Goal: Transaction & Acquisition: Book appointment/travel/reservation

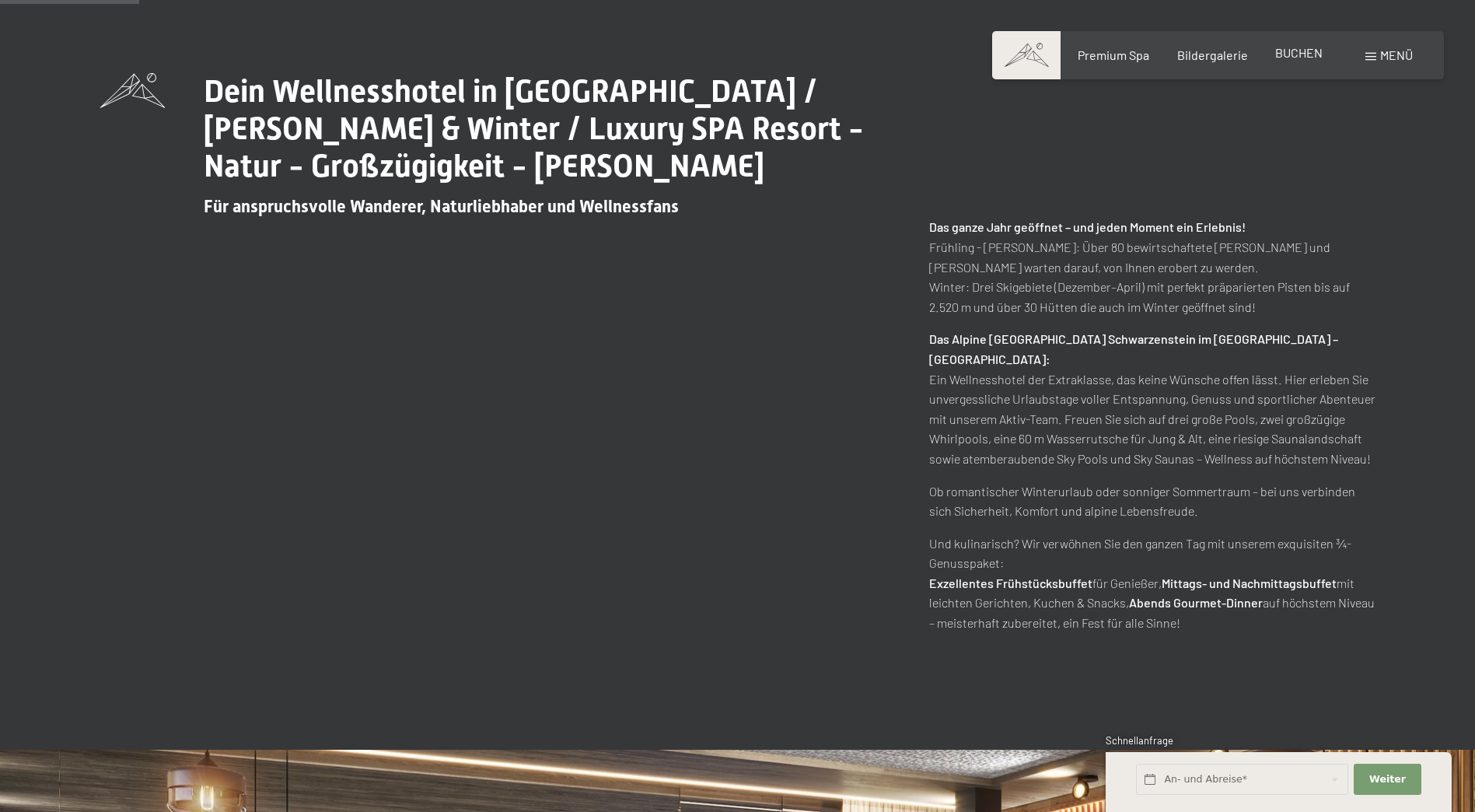
click at [1303, 58] on span "BUCHEN" at bounding box center [1299, 52] width 47 height 15
click at [1386, 51] on span "Menü" at bounding box center [1396, 55] width 33 height 15
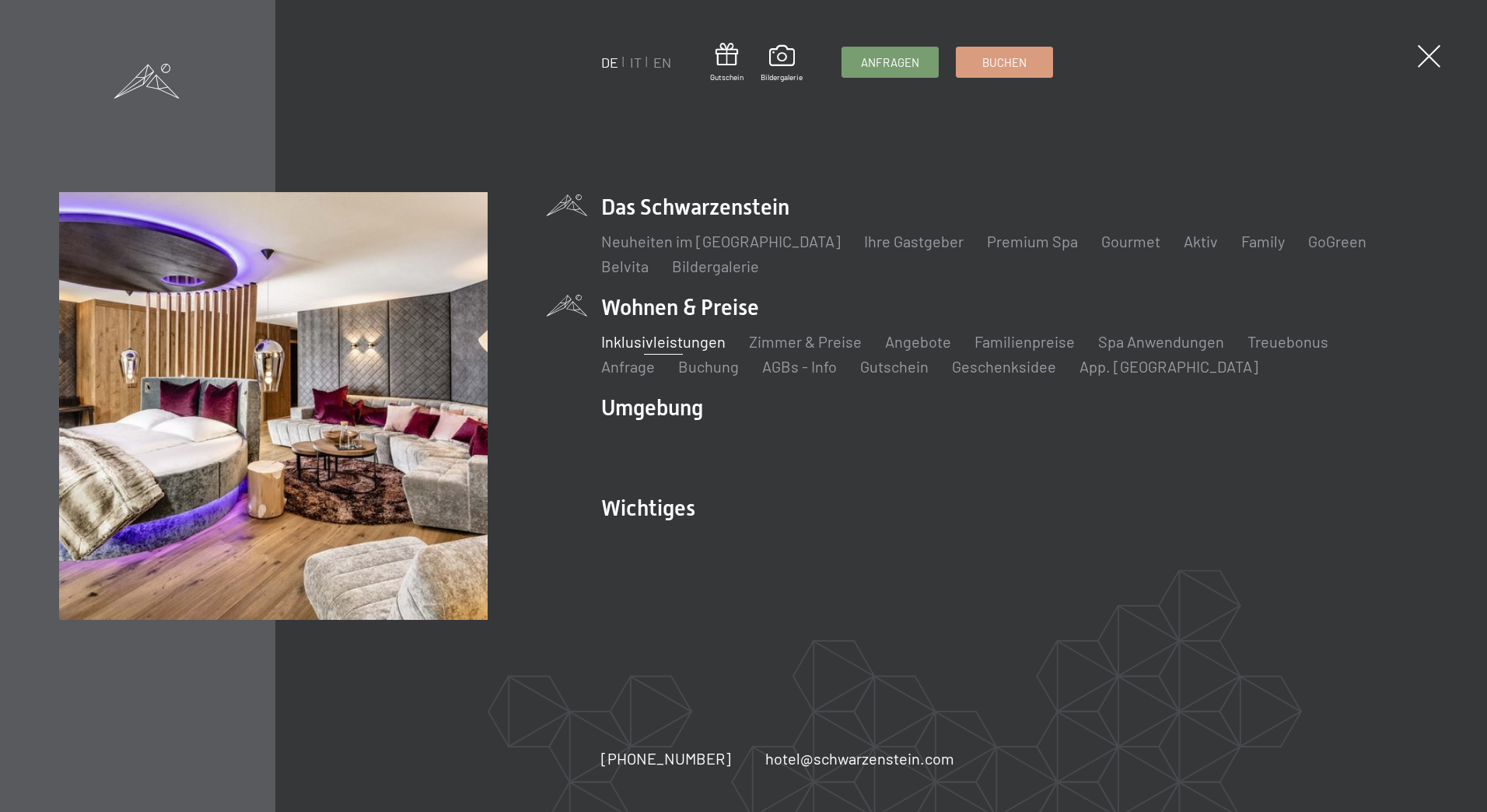
click at [672, 344] on link "Inklusivleistungen" at bounding box center [663, 341] width 124 height 19
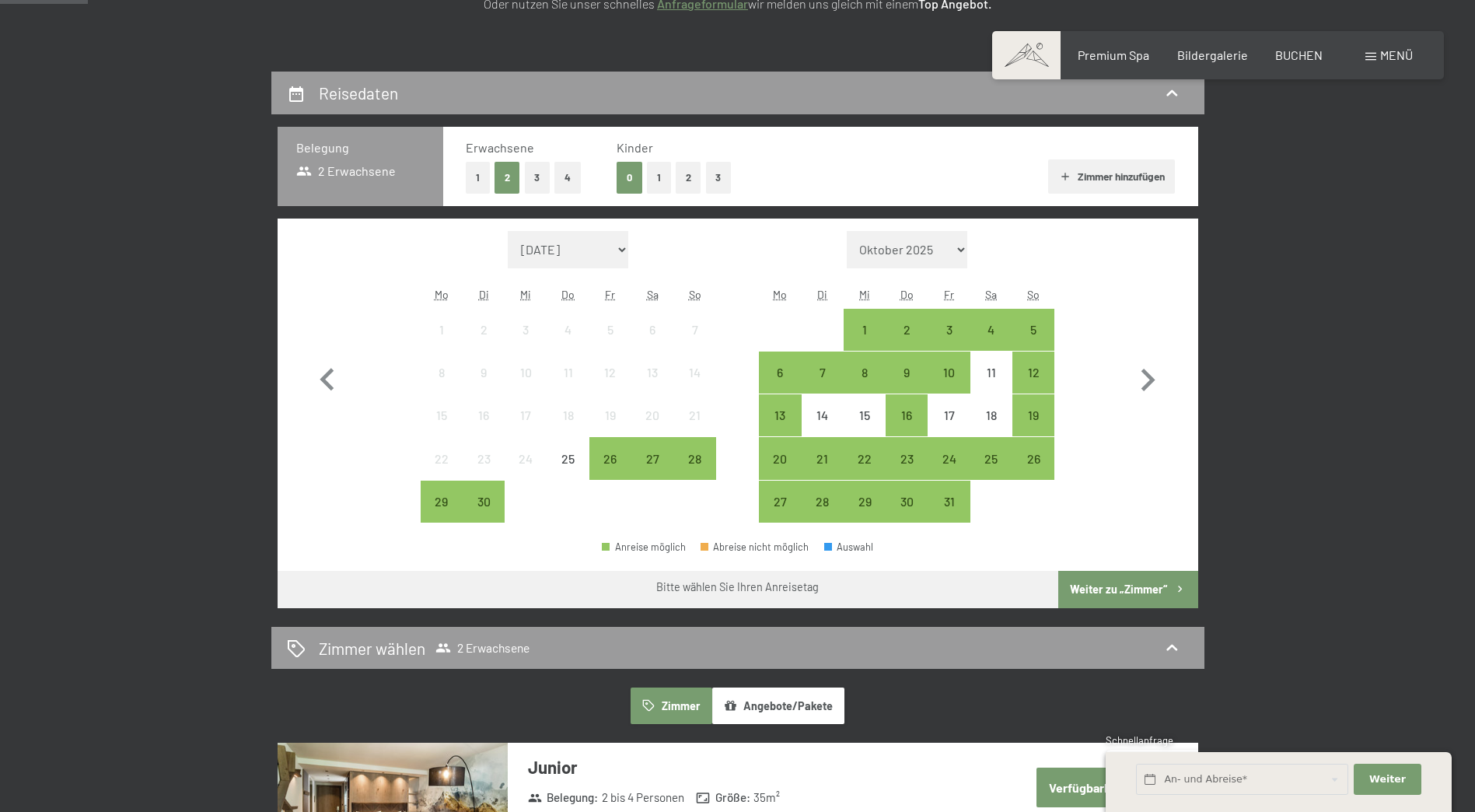
scroll to position [311, 0]
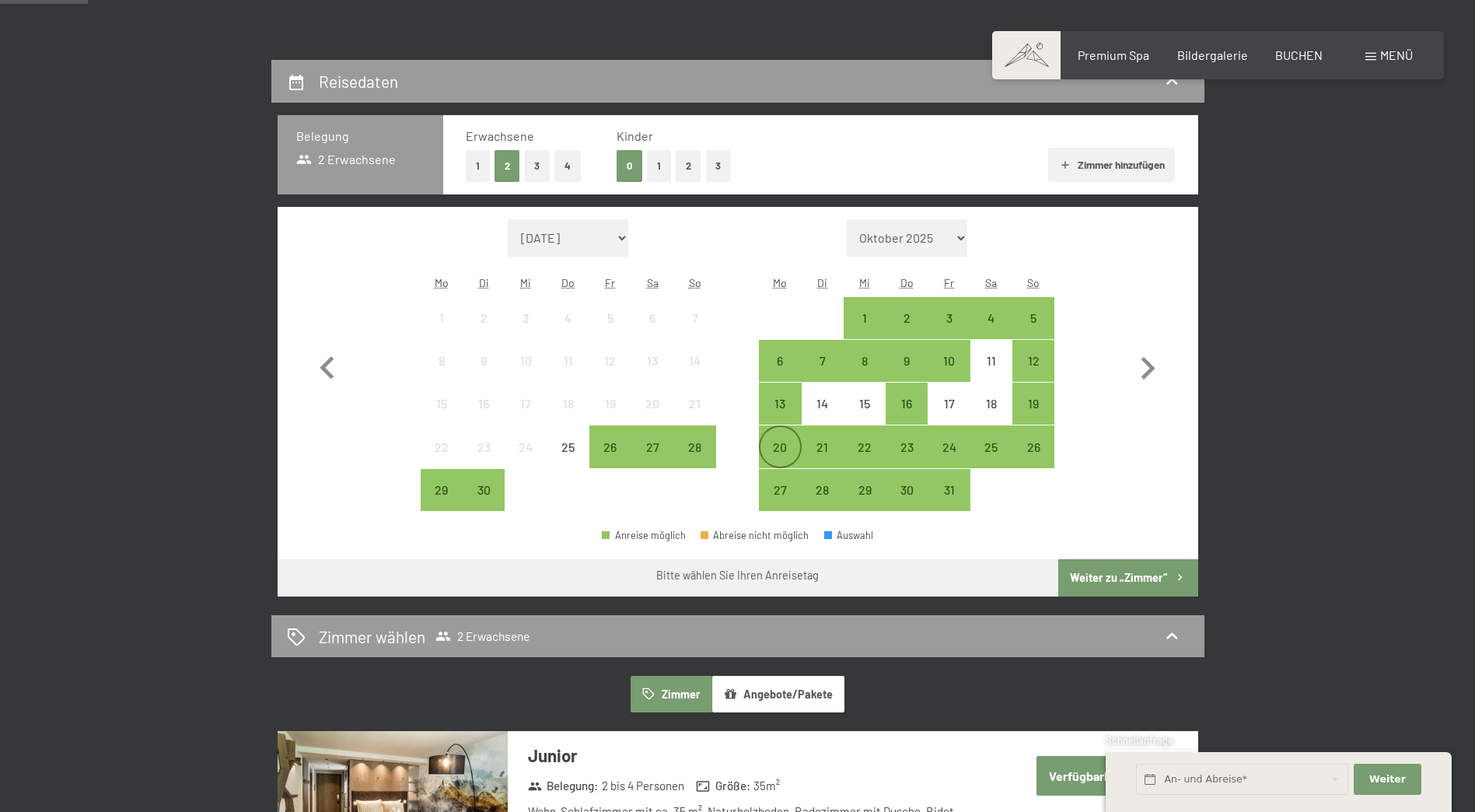
click at [765, 446] on div "20" at bounding box center [779, 460] width 38 height 38
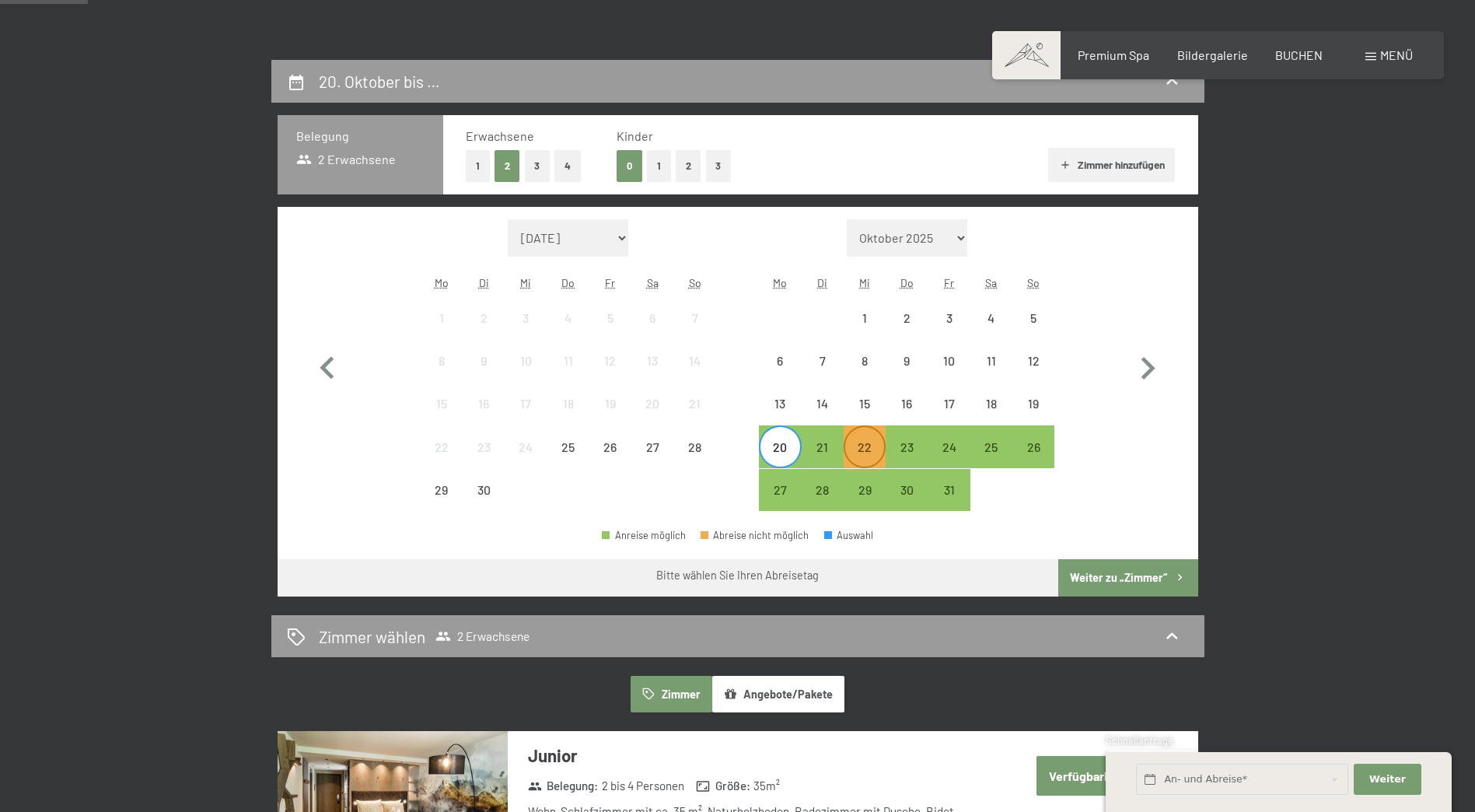
click at [851, 449] on div "22" at bounding box center [864, 460] width 38 height 38
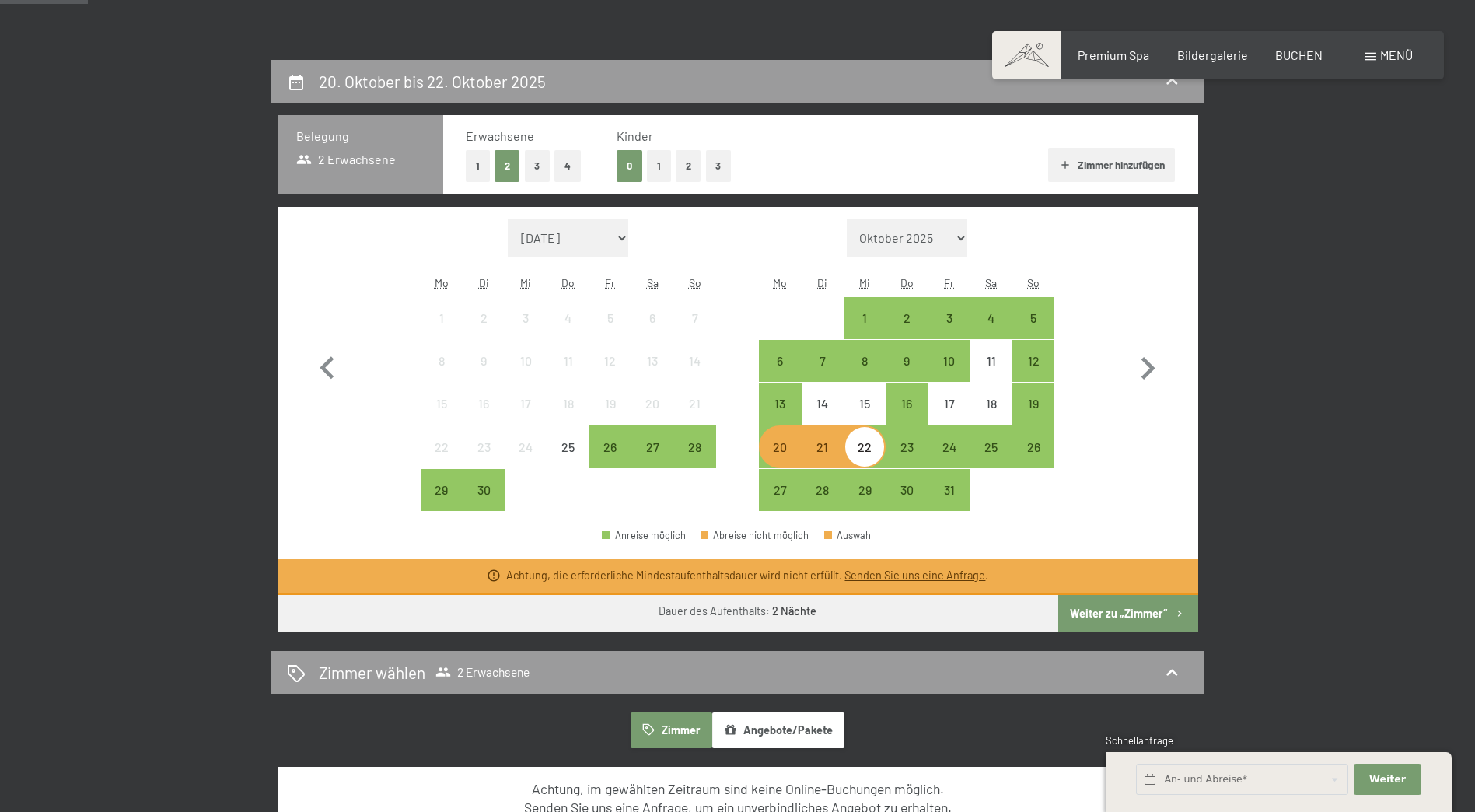
click at [1143, 613] on button "Weiter zu „Zimmer“" at bounding box center [1128, 614] width 139 height 38
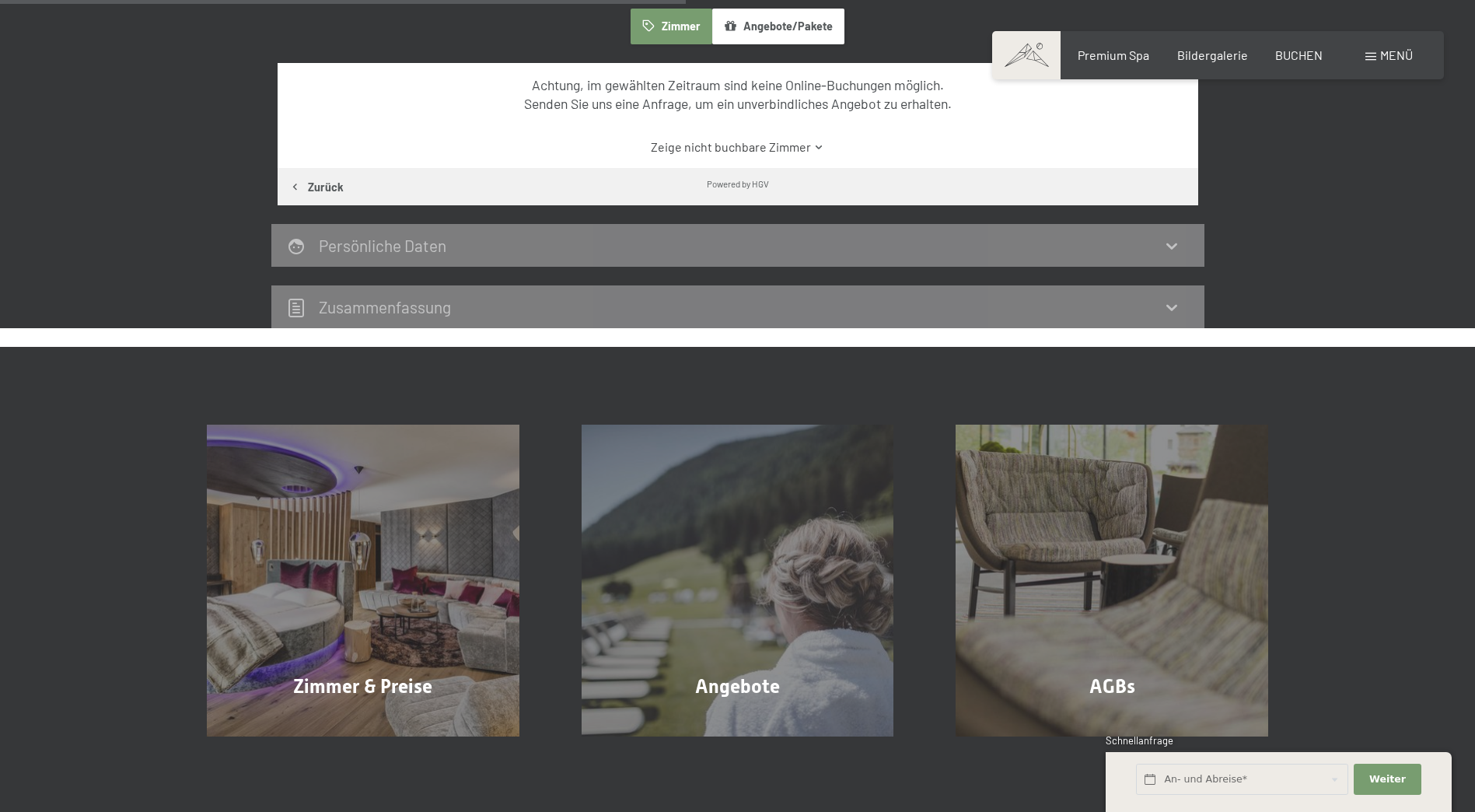
scroll to position [138, 0]
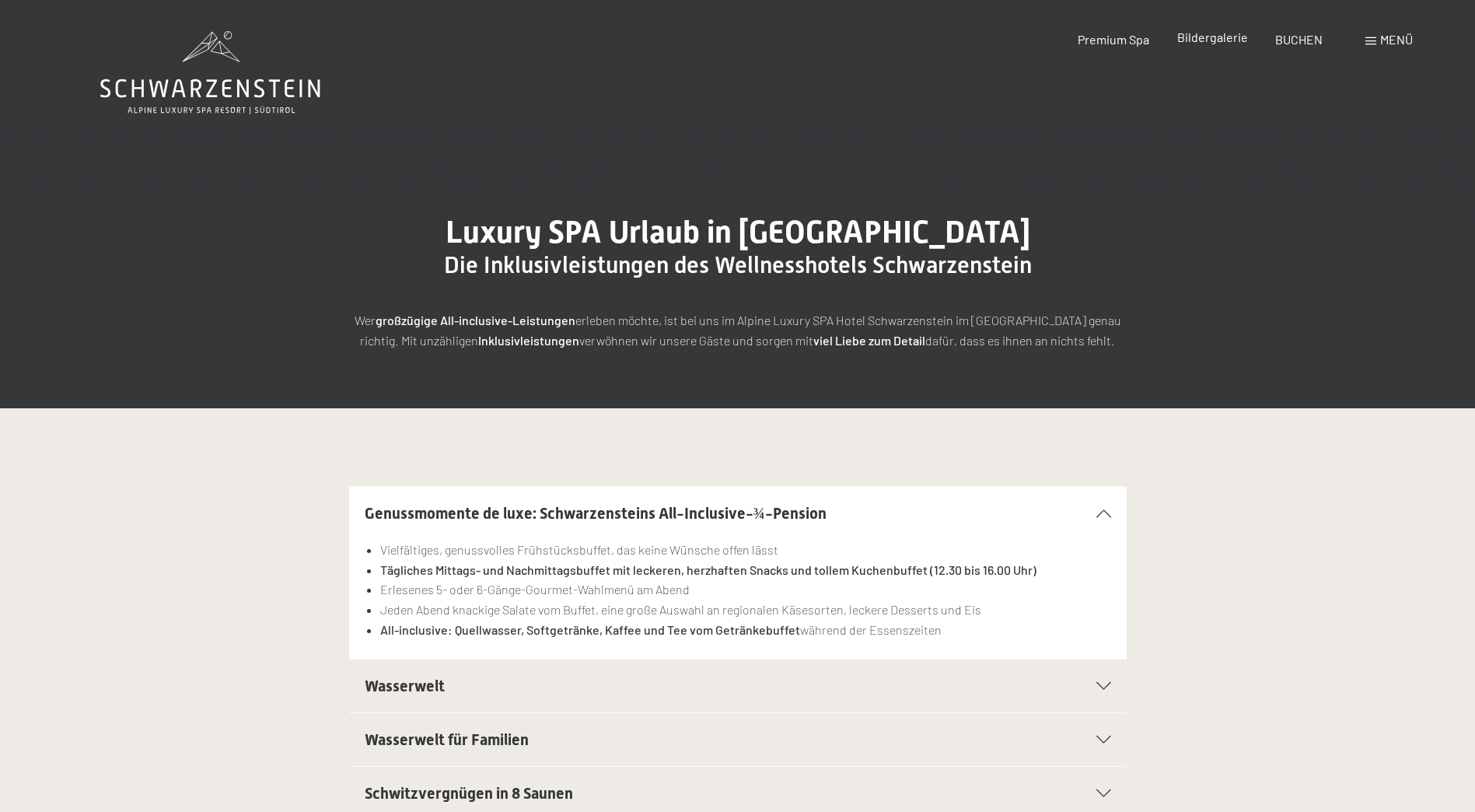
click at [1196, 34] on span "Bildergalerie" at bounding box center [1212, 37] width 70 height 15
